Goal: Information Seeking & Learning: Learn about a topic

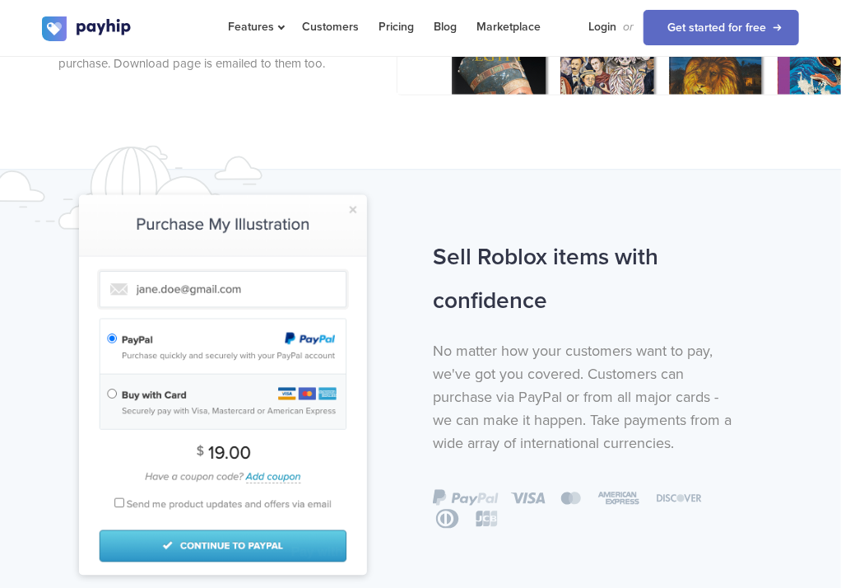
scroll to position [987, 0]
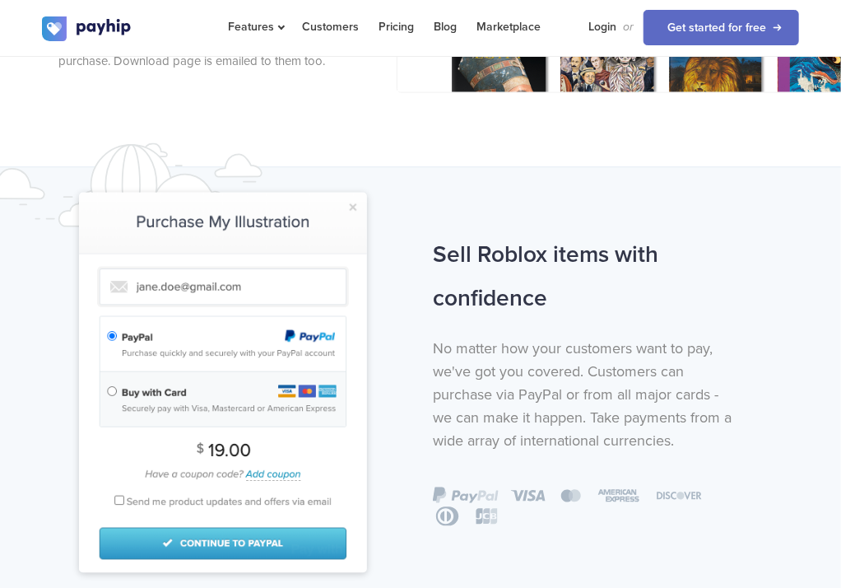
drag, startPoint x: 417, startPoint y: 249, endPoint x: 557, endPoint y: 299, distance: 149.2
click at [557, 299] on div "Sell Roblox items with confidence No matter how your customers want to pay, we'…" at bounding box center [421, 403] width 782 height 339
click at [557, 299] on h2 "Sell Roblox items with confidence" at bounding box center [583, 277] width 301 height 87
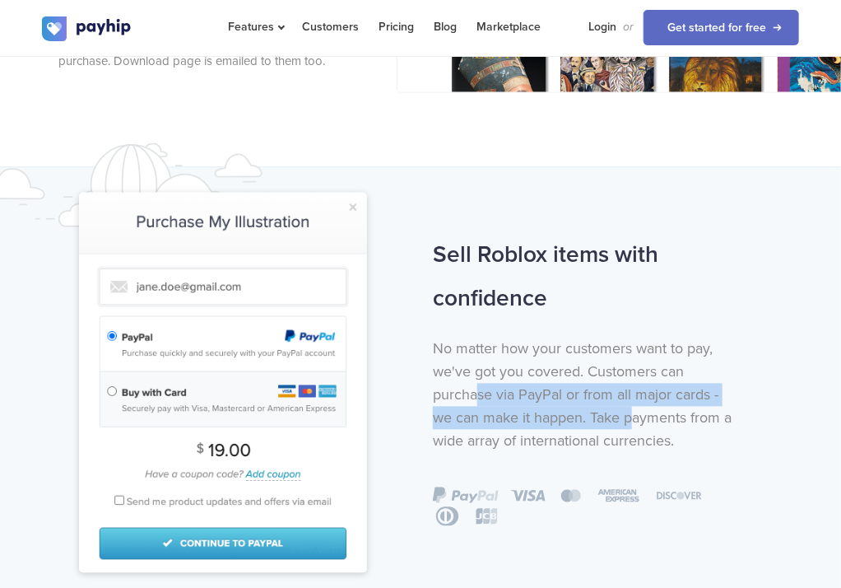
drag, startPoint x: 478, startPoint y: 403, endPoint x: 636, endPoint y: 406, distance: 158.1
click at [636, 406] on p "No matter how your customers want to pay, we've got you covered. Customers can …" at bounding box center [583, 395] width 301 height 115
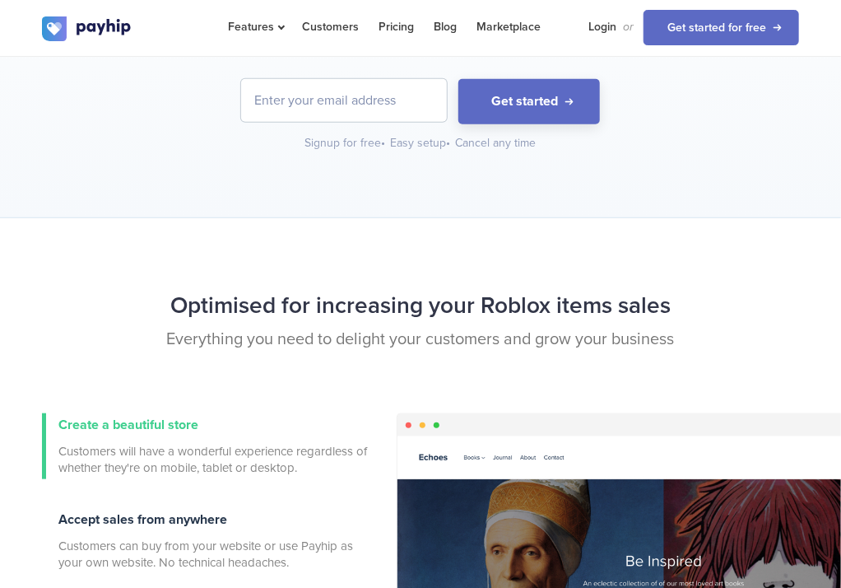
scroll to position [0, 0]
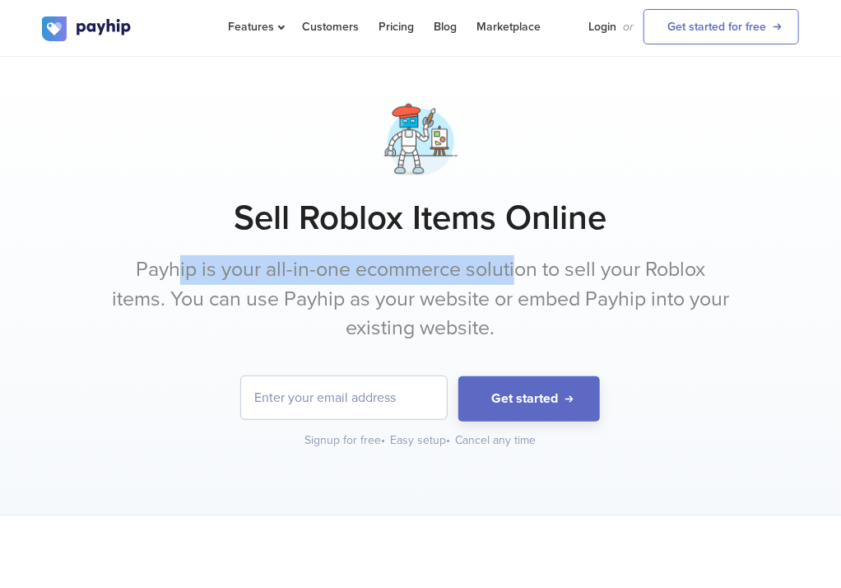
drag, startPoint x: 173, startPoint y: 283, endPoint x: 517, endPoint y: 261, distance: 344.9
click at [517, 261] on p "Payhip is your all-in-one ecommerce solution to sell your Roblox items. You can…" at bounding box center [421, 299] width 618 height 88
